Goal: Information Seeking & Learning: Learn about a topic

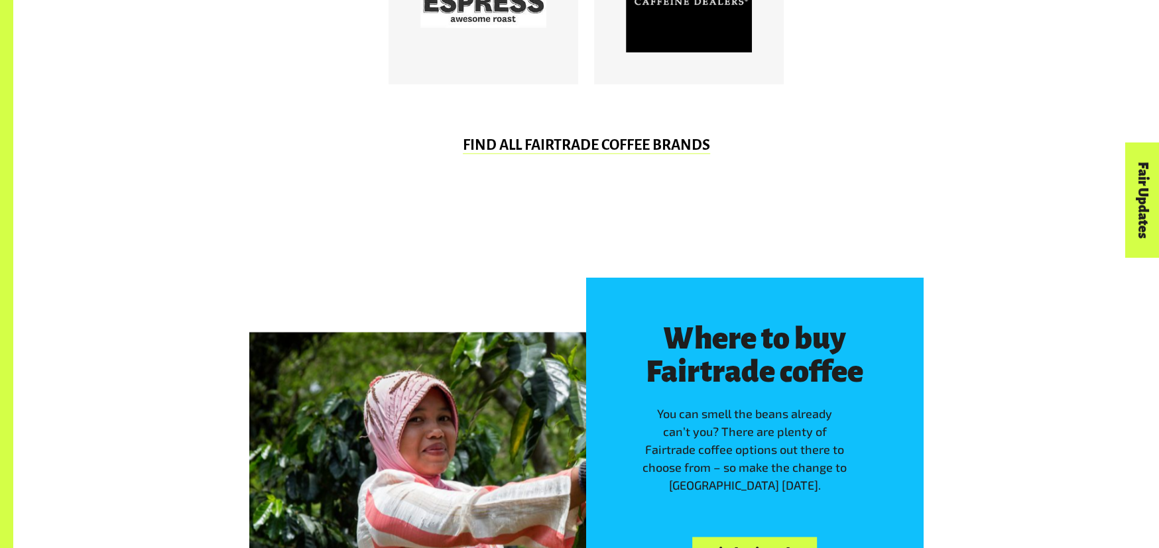
scroll to position [1194, 0]
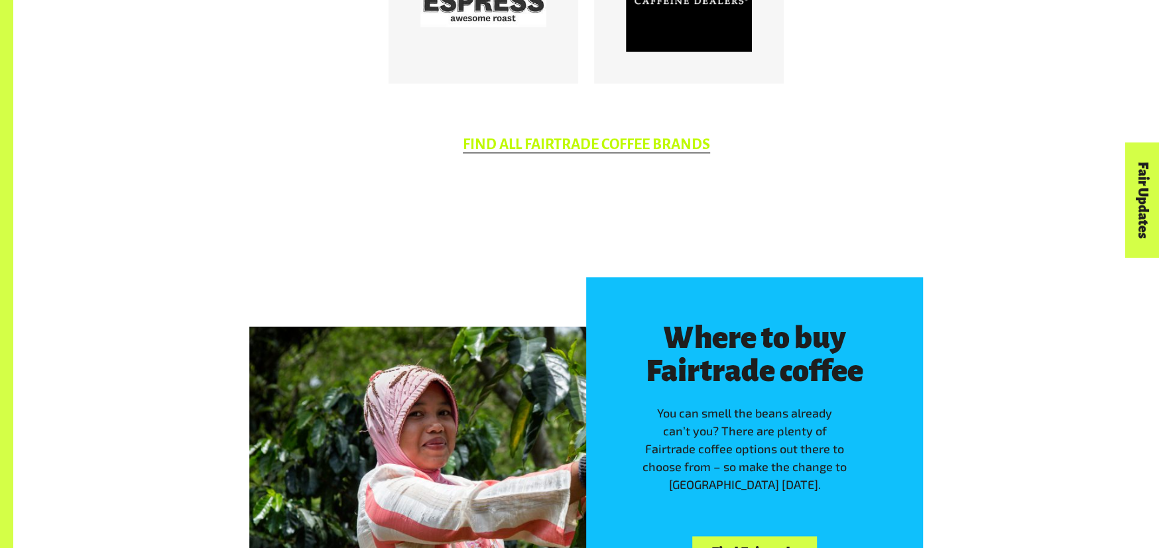
click at [552, 143] on link "FIND ALL FAIRTRADE COFFEE BRANDS" at bounding box center [586, 145] width 247 height 17
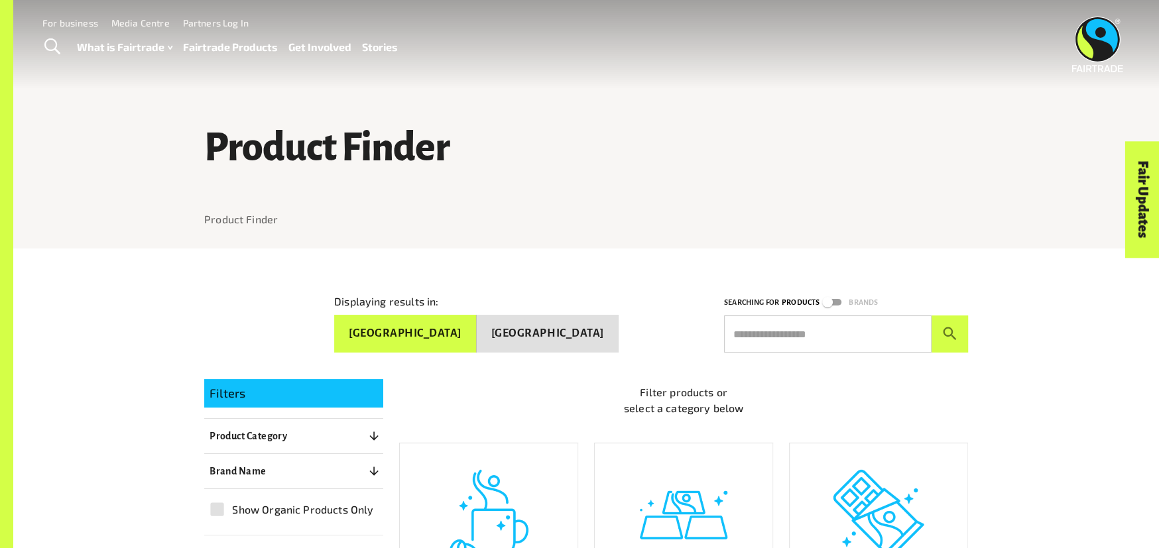
scroll to position [199, 0]
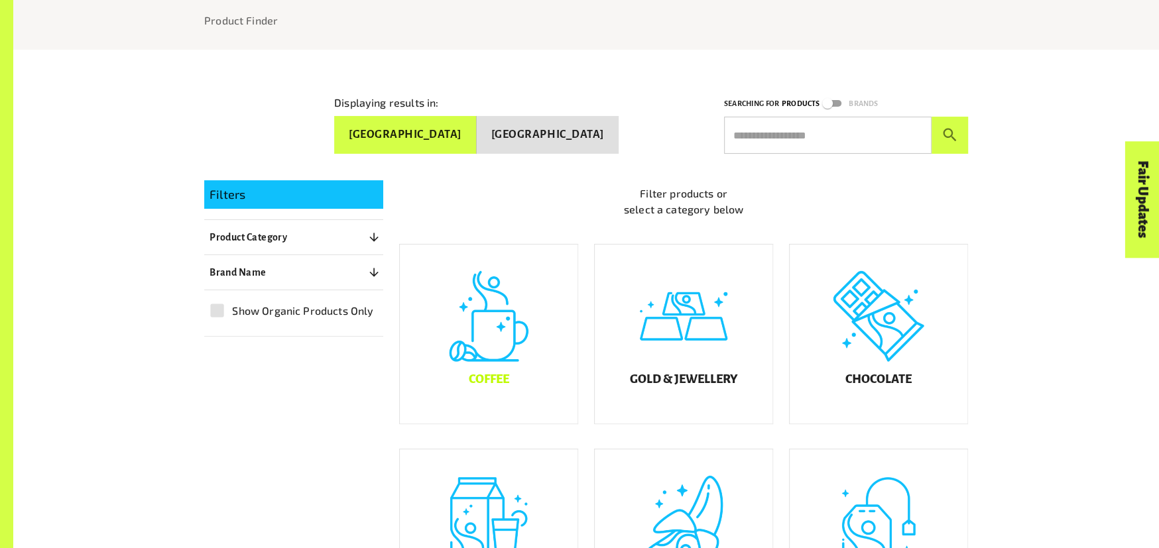
click at [483, 361] on div "Coffee" at bounding box center [489, 334] width 178 height 179
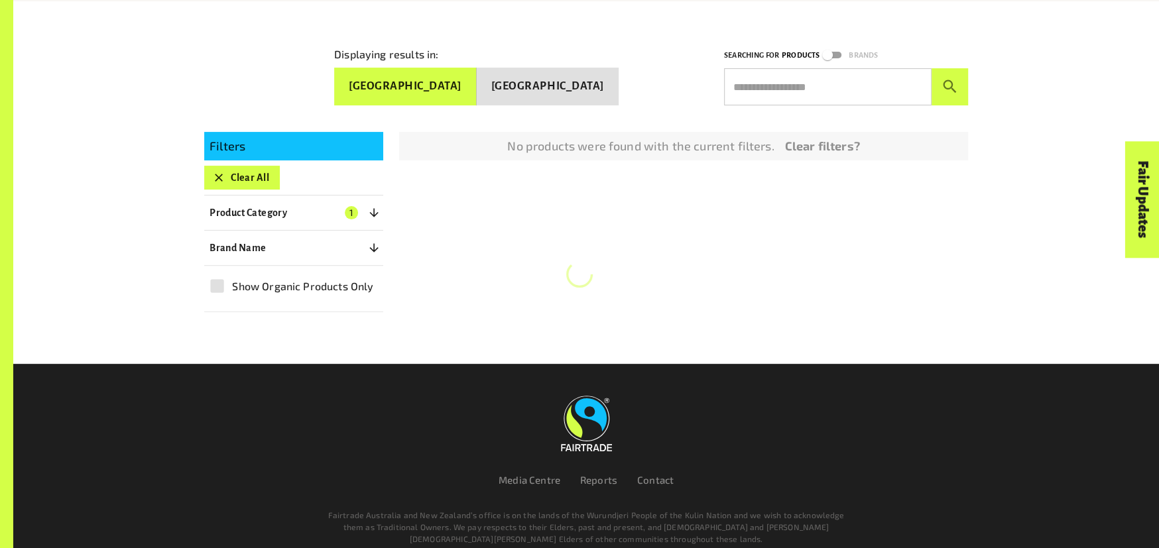
scroll to position [249, 0]
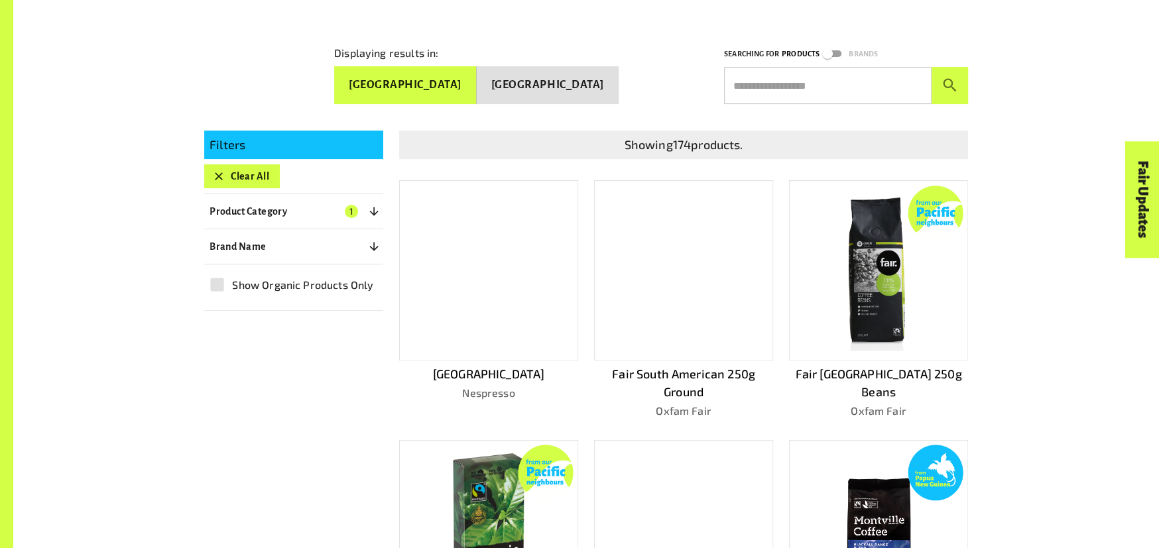
click at [576, 89] on button "New Zealand" at bounding box center [548, 85] width 142 height 38
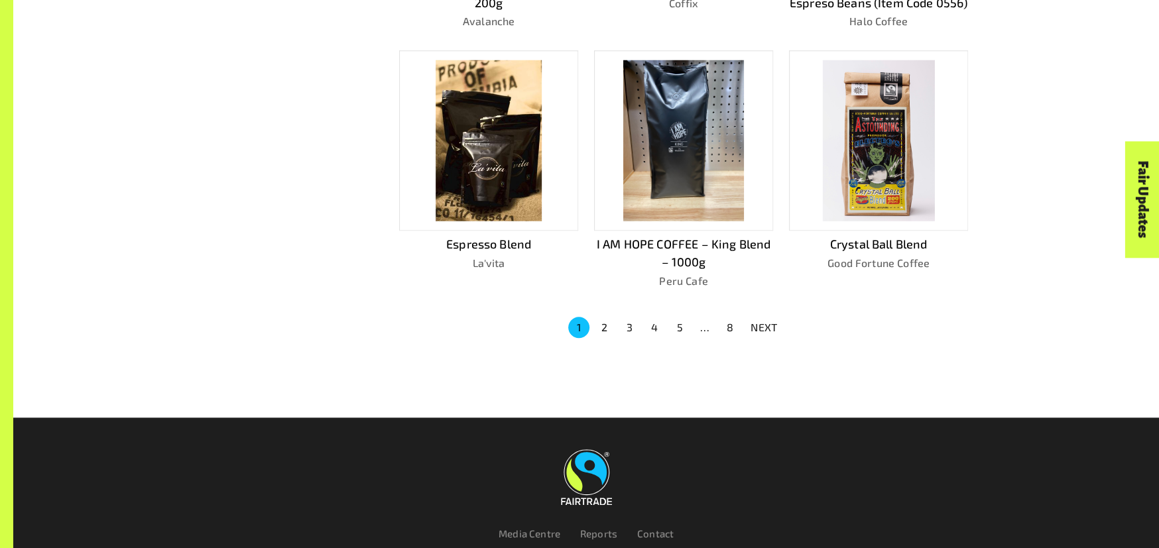
scroll to position [928, 0]
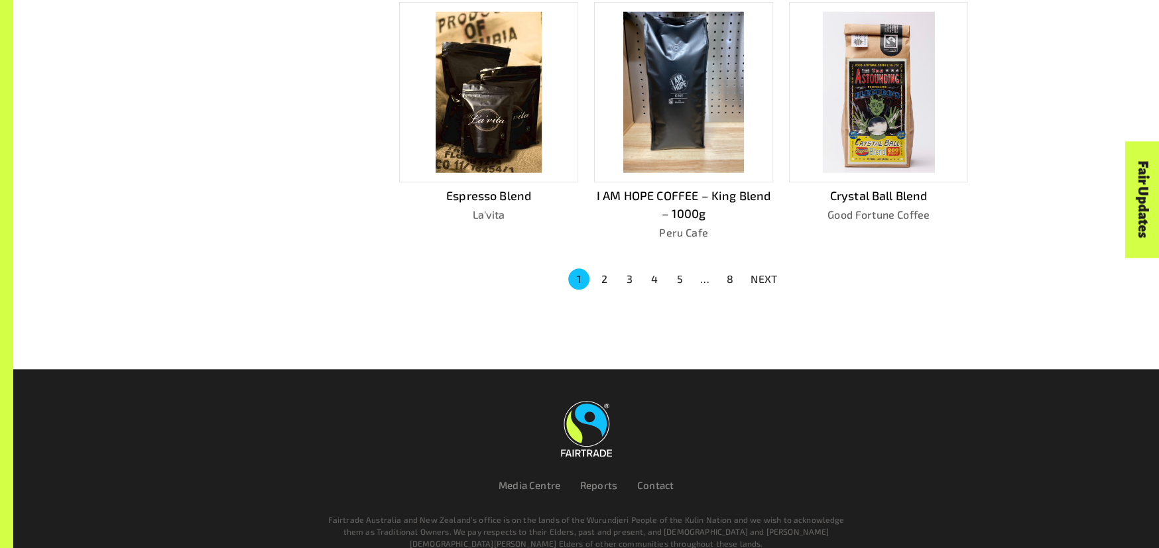
click at [602, 270] on button "2" at bounding box center [604, 279] width 21 height 21
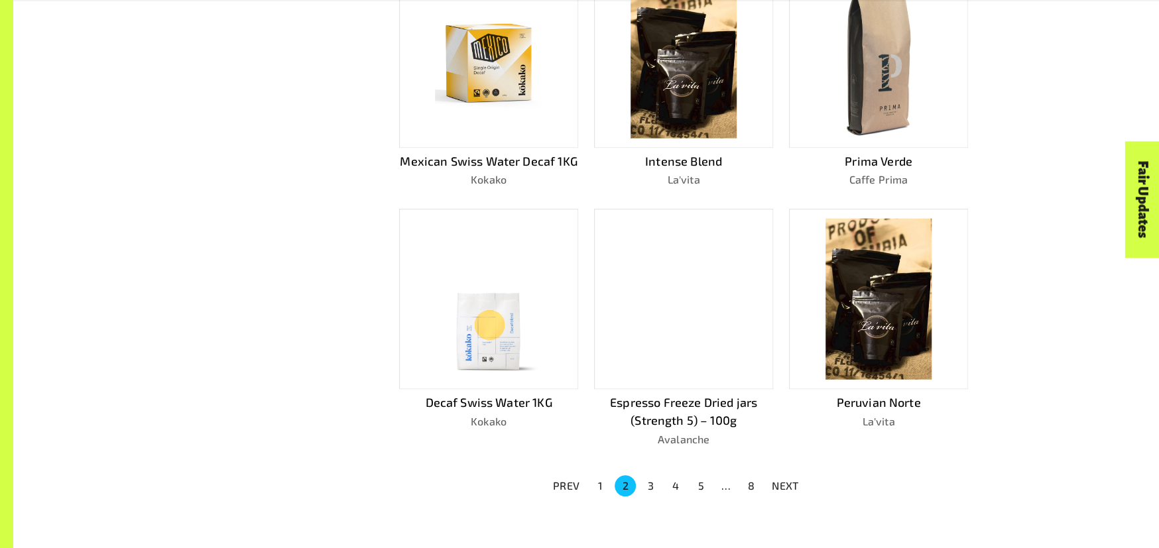
scroll to position [711, 0]
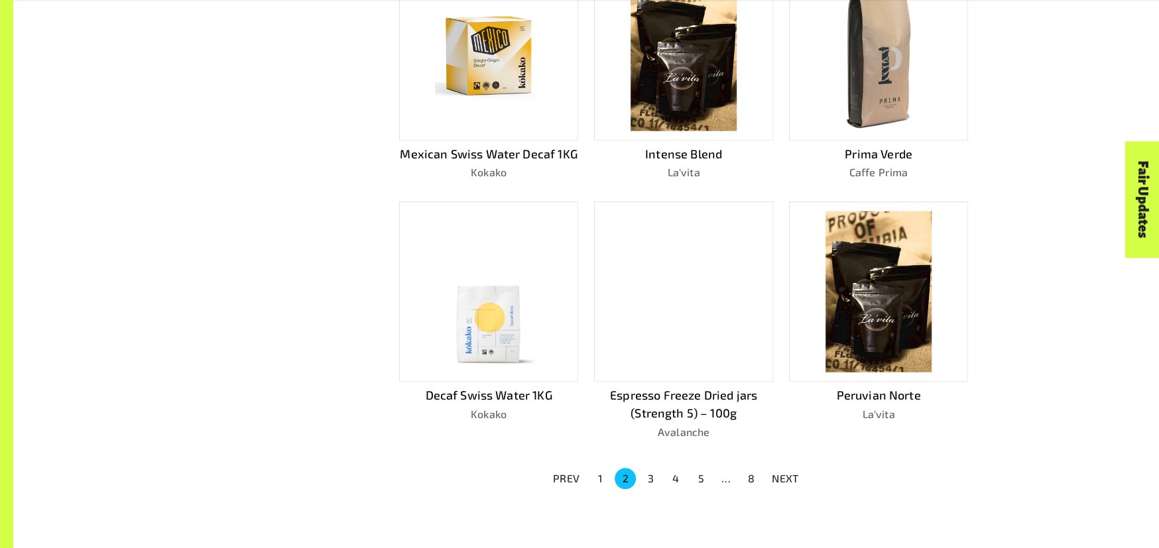
click at [648, 476] on button "3" at bounding box center [650, 478] width 21 height 21
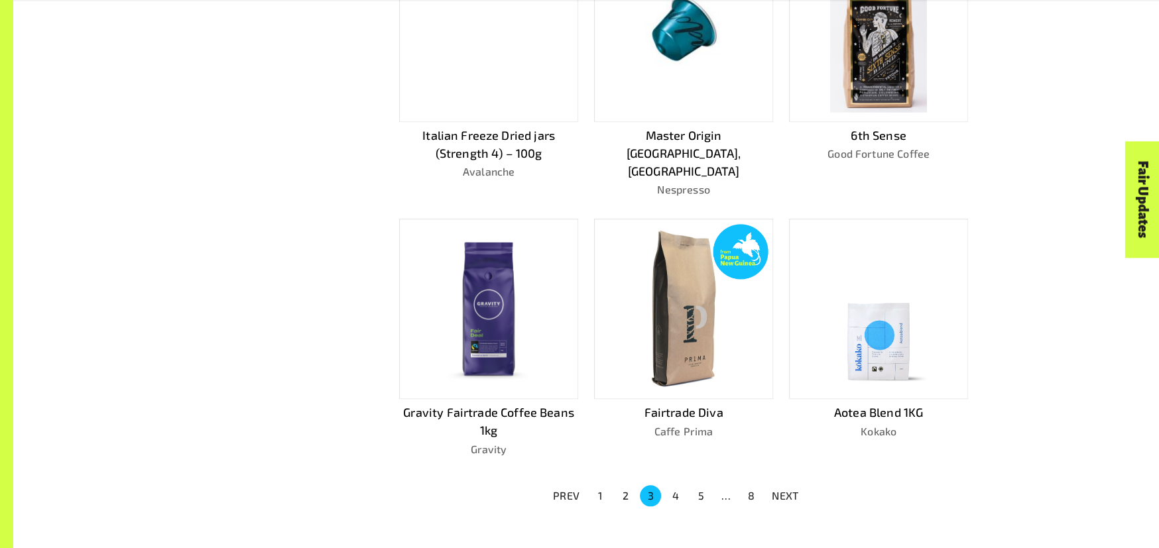
scroll to position [928, 0]
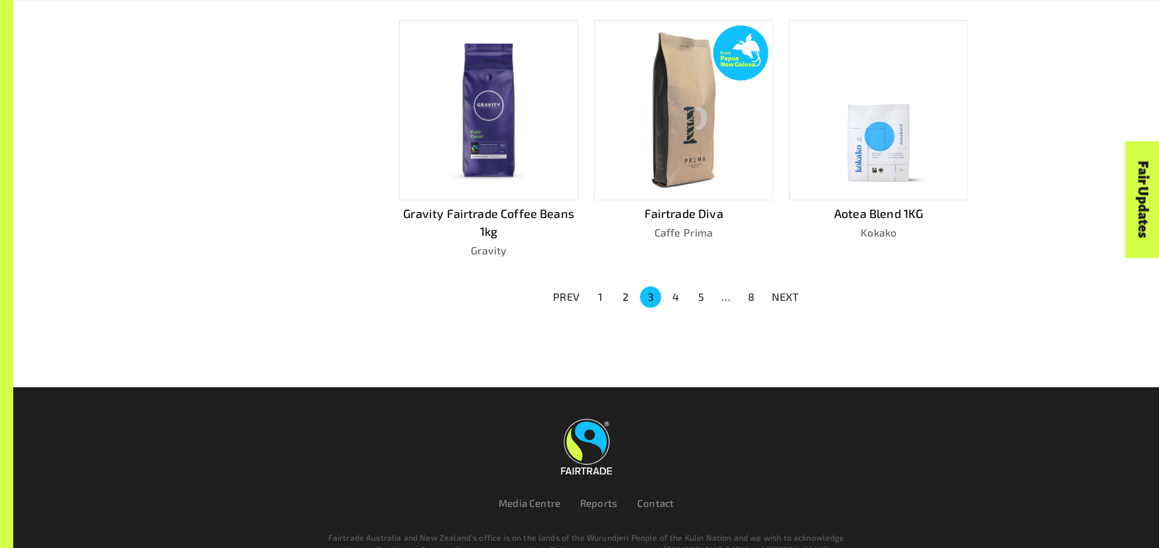
click at [674, 286] on button "4" at bounding box center [675, 296] width 21 height 21
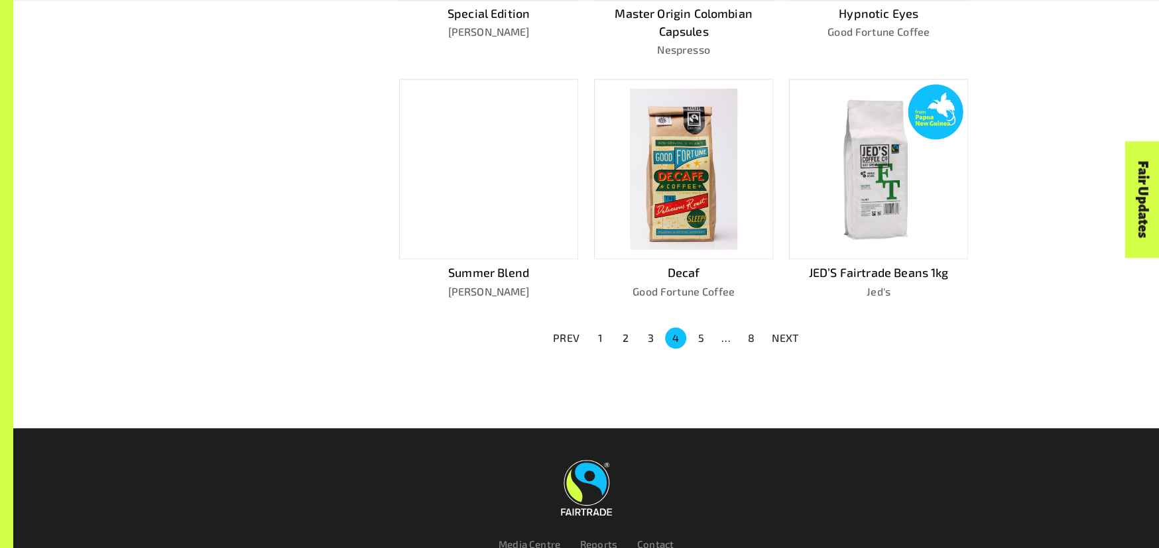
scroll to position [967, 0]
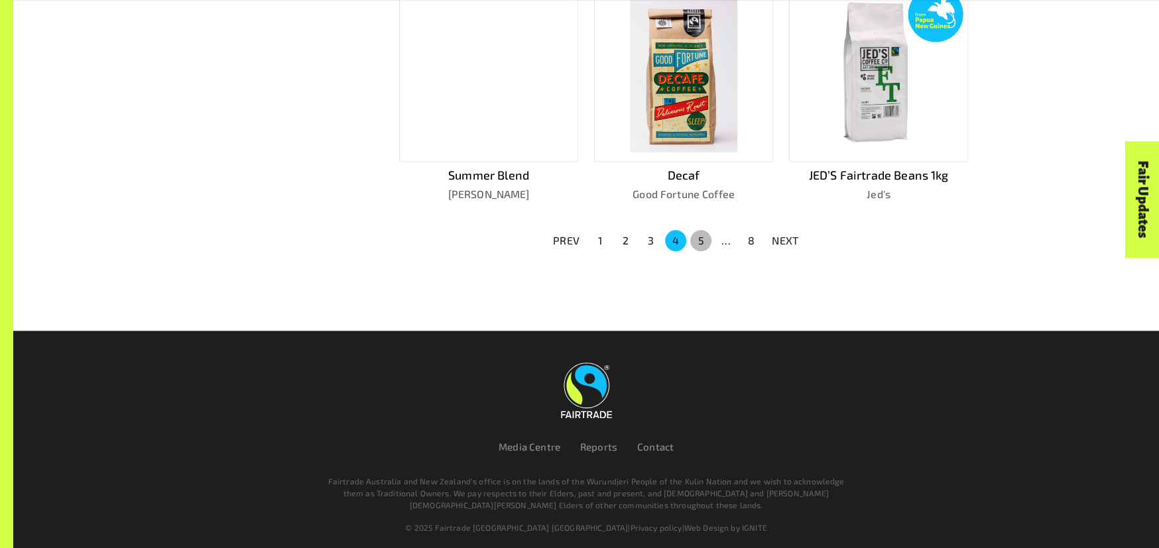
click at [699, 233] on button "5" at bounding box center [700, 240] width 21 height 21
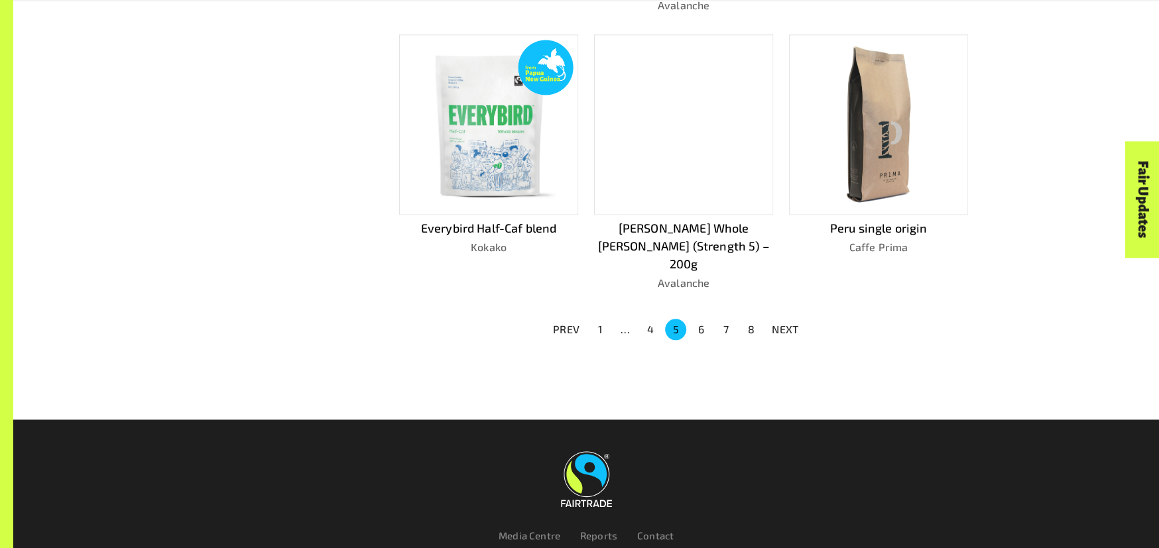
scroll to position [919, 0]
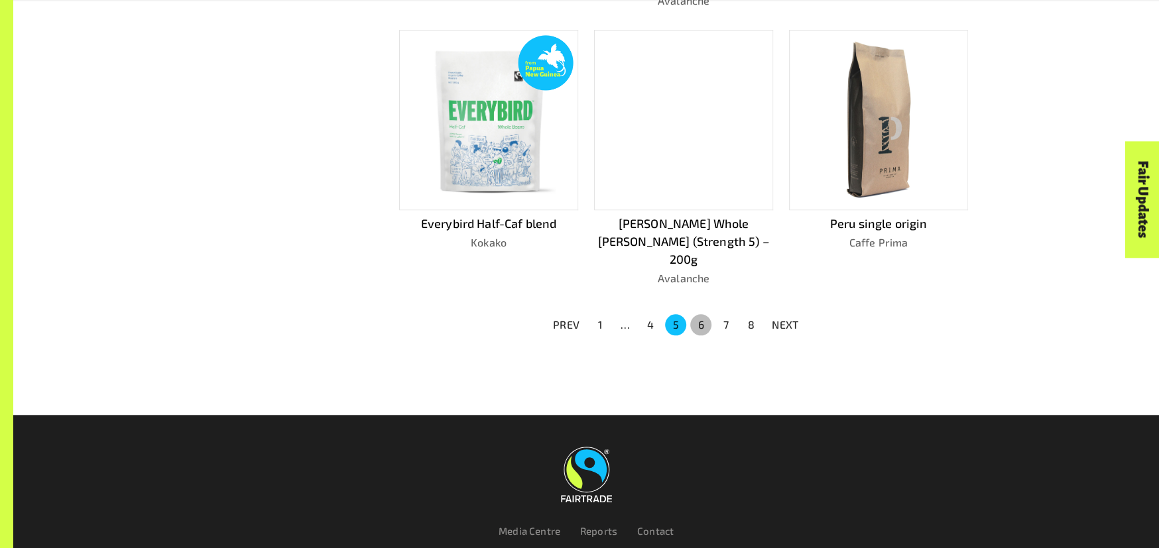
click at [702, 314] on button "6" at bounding box center [700, 324] width 21 height 21
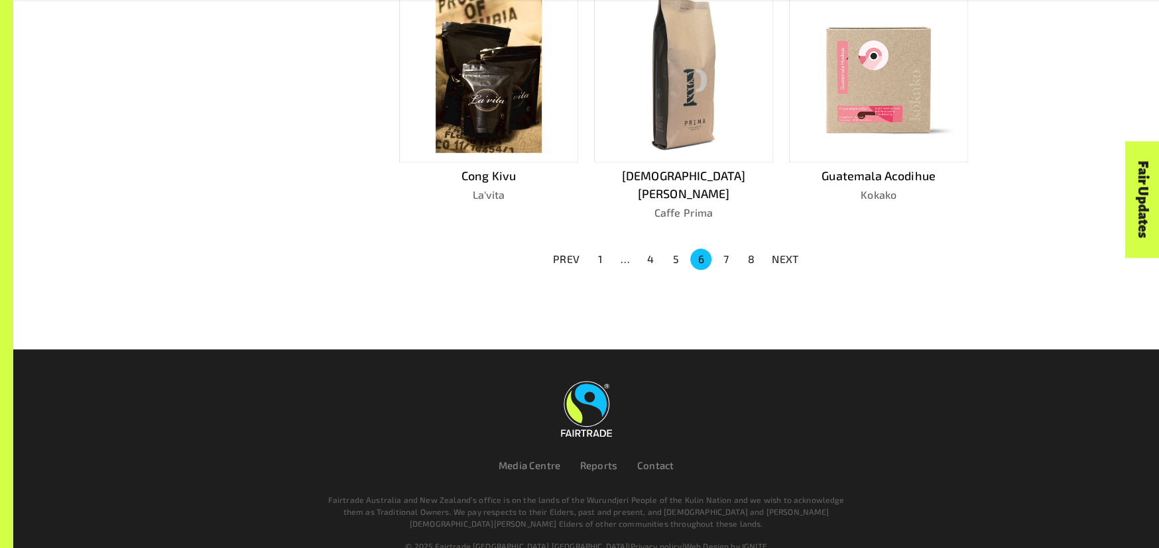
scroll to position [967, 0]
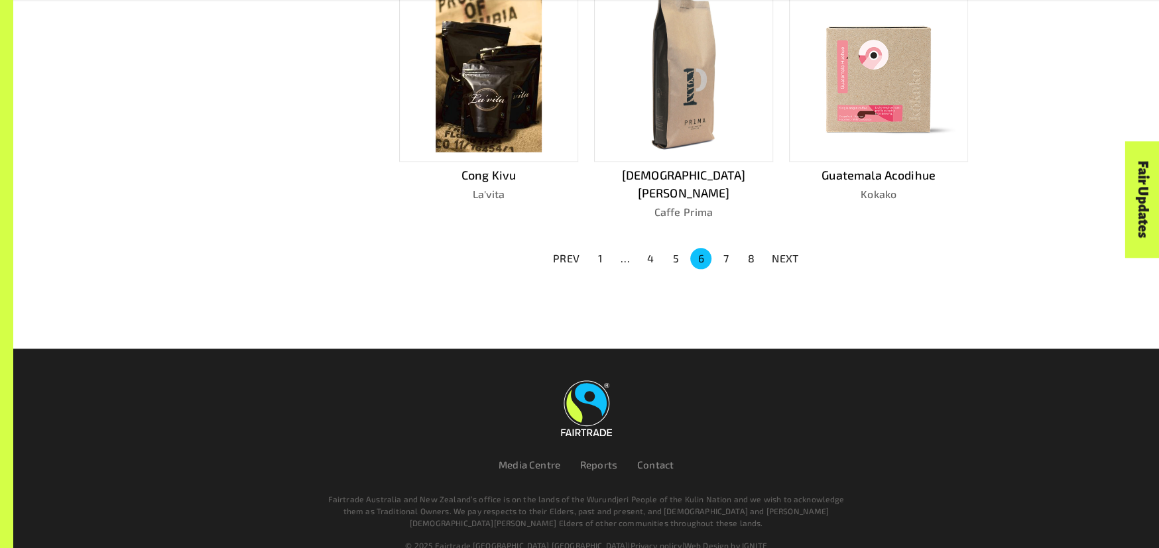
click at [729, 248] on button "7" at bounding box center [726, 258] width 21 height 21
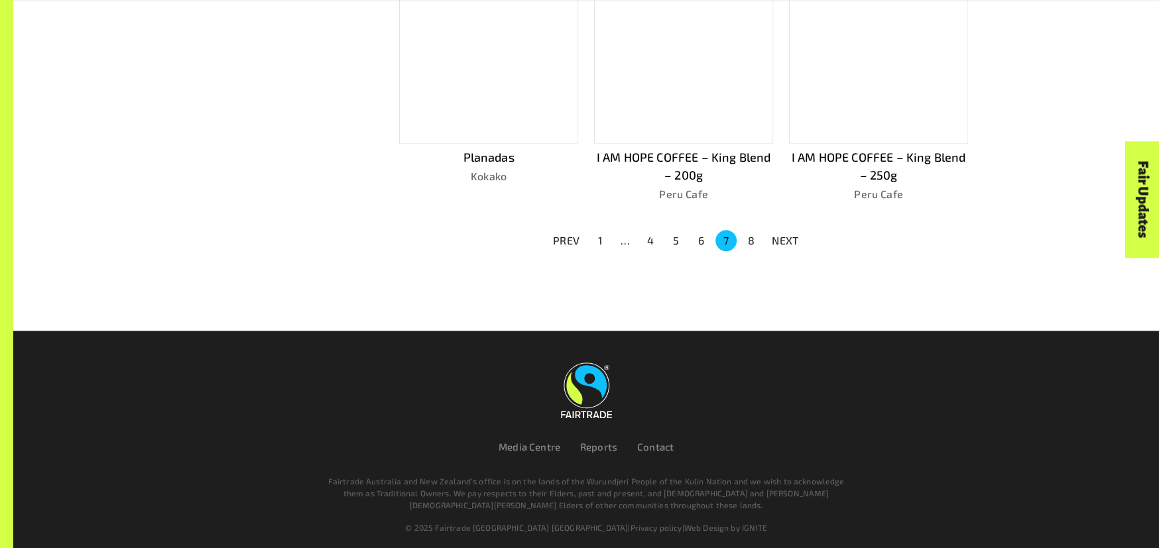
click at [753, 230] on button "8" at bounding box center [751, 240] width 21 height 21
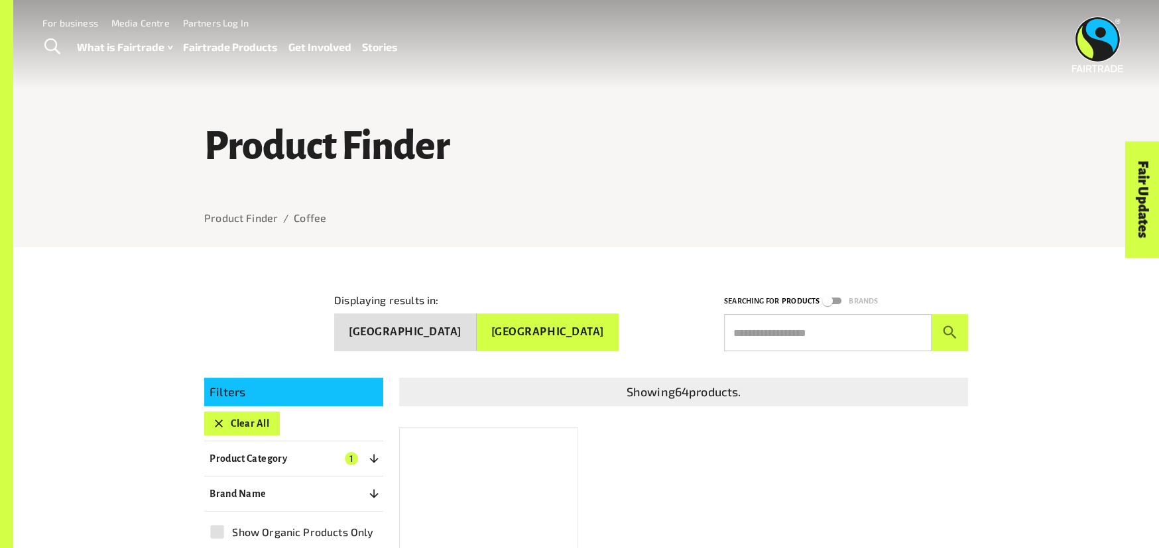
scroll to position [0, 0]
